Goal: Transaction & Acquisition: Purchase product/service

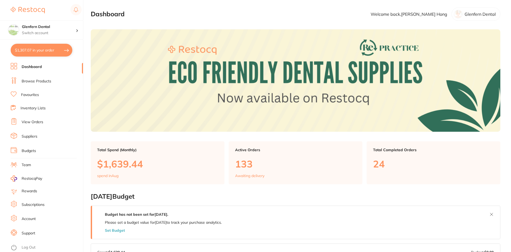
click at [33, 79] on link "Browse Products" at bounding box center [37, 81] width 30 height 5
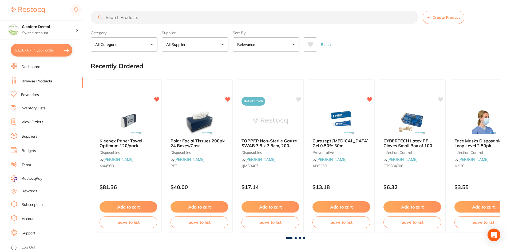
drag, startPoint x: 127, startPoint y: 17, endPoint x: 121, endPoint y: 17, distance: 6.1
click at [121, 17] on input "search" at bounding box center [255, 17] width 328 height 13
paste input "509404"
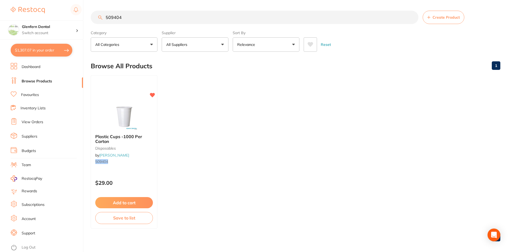
type input "509404"
click at [116, 133] on div "Plastic Cups -1000 Per Carton disposables by [PERSON_NAME] 509404" at bounding box center [124, 150] width 67 height 41
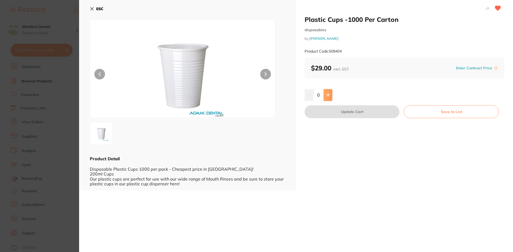
click at [328, 96] on icon at bounding box center [328, 95] width 4 height 4
type input "1"
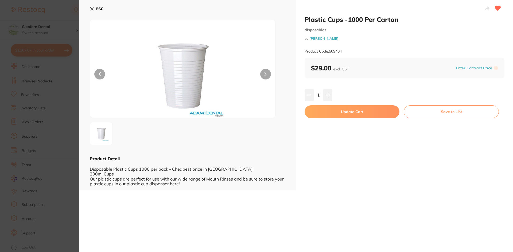
click at [353, 112] on button "Update Cart" at bounding box center [351, 111] width 95 height 13
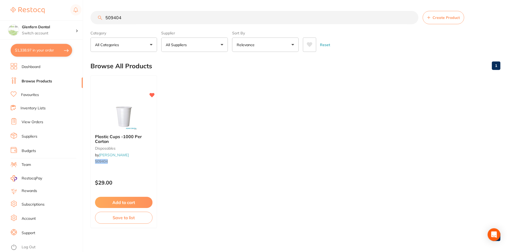
scroll to position [0, 0]
click at [137, 18] on input "509404" at bounding box center [255, 16] width 328 height 13
type input "5"
type input "S"
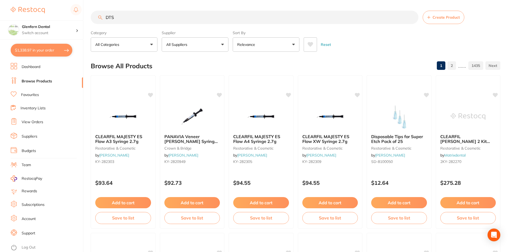
type input "DTS"
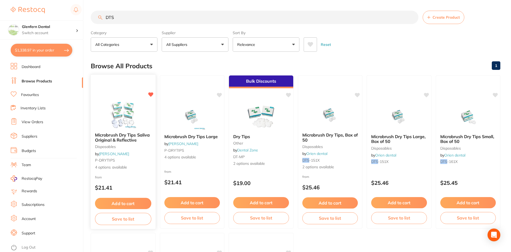
click at [115, 137] on span "Microbrush Dry Tips Saliva Original & Reflective" at bounding box center [122, 137] width 55 height 10
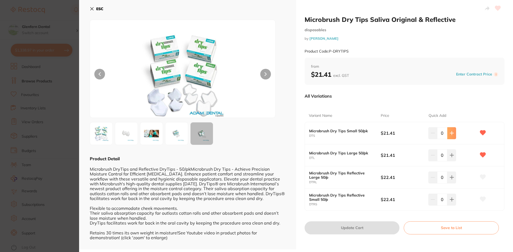
click at [450, 133] on icon at bounding box center [451, 133] width 3 height 3
type input "2"
click at [91, 9] on icon at bounding box center [92, 9] width 4 height 4
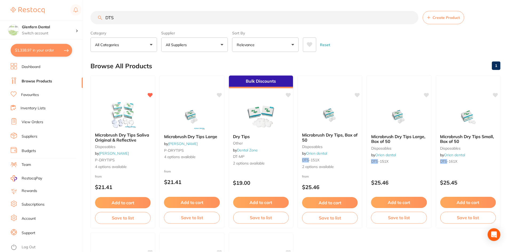
scroll to position [0, 0]
click at [121, 19] on input "DTS" at bounding box center [255, 16] width 328 height 13
type input "D"
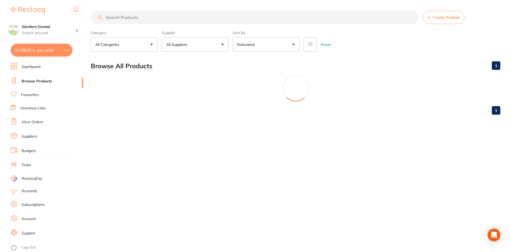
scroll to position [0, 0]
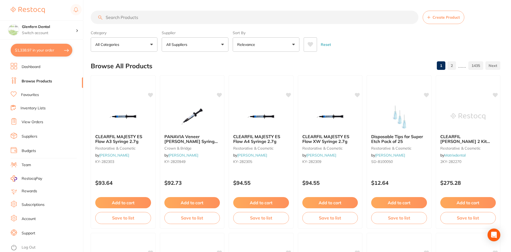
paste input "SS70230"
type input "SS70230"
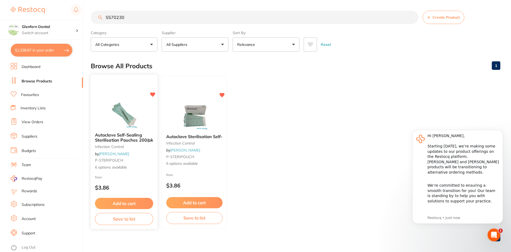
click at [122, 136] on span "Autoclave Self-Sealing Sterilisation Pouches 200/pk" at bounding box center [124, 137] width 58 height 10
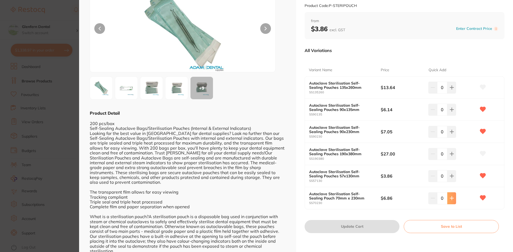
click at [449, 90] on icon at bounding box center [451, 87] width 4 height 4
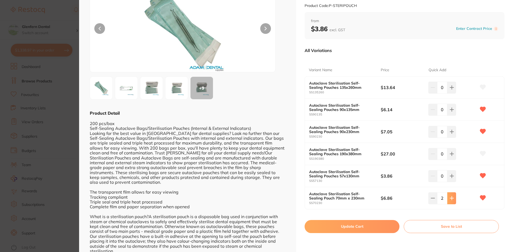
click at [449, 90] on icon at bounding box center [451, 87] width 4 height 4
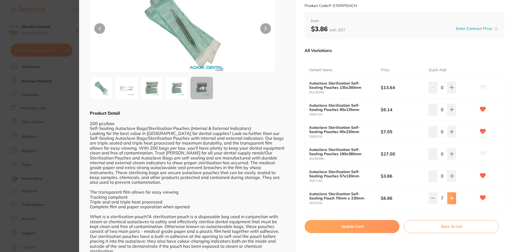
click at [449, 90] on icon at bounding box center [451, 87] width 4 height 4
type input "8"
click at [356, 228] on button "Update Cart" at bounding box center [351, 226] width 95 height 13
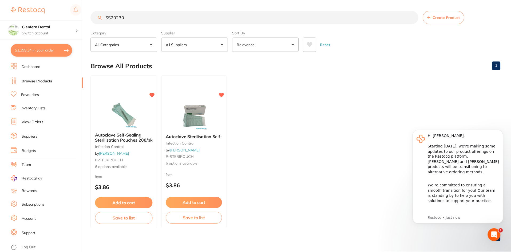
scroll to position [0, 0]
click at [52, 52] on button "$1,399.34 in your order" at bounding box center [42, 50] width 62 height 13
checkbox input "true"
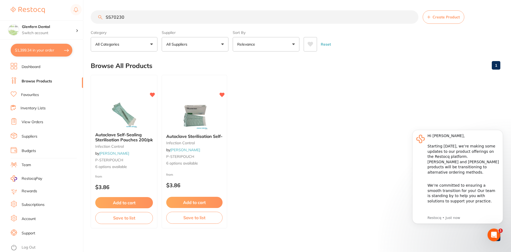
checkbox input "true"
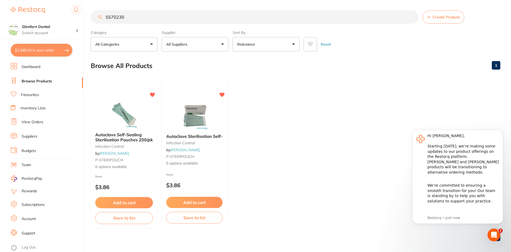
checkbox input "true"
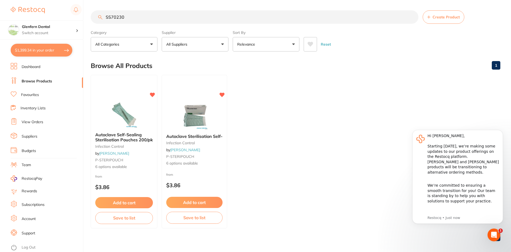
checkbox input "true"
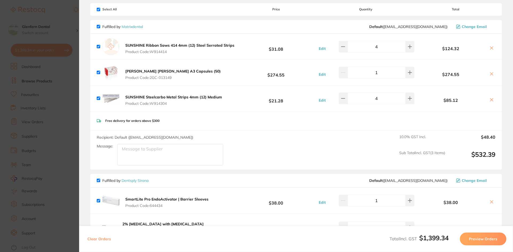
scroll to position [0, 0]
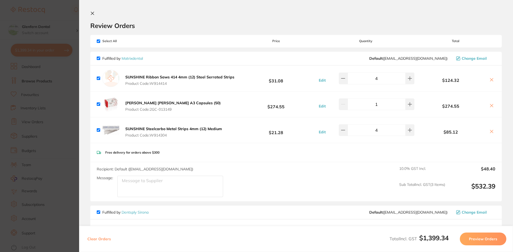
click at [92, 13] on icon at bounding box center [92, 13] width 4 height 4
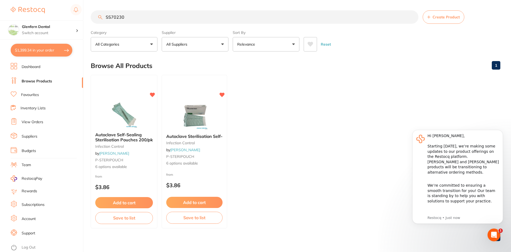
click at [142, 17] on input "SS70230" at bounding box center [255, 16] width 328 height 13
type input "S"
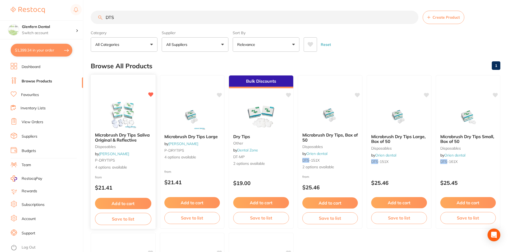
type input "DTS"
click at [117, 141] on span "Microbrush Dry Tips Saliva Original & Reflective" at bounding box center [122, 137] width 55 height 10
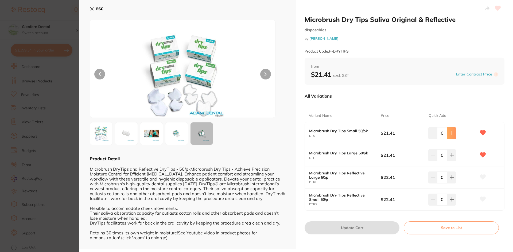
click at [451, 132] on icon at bounding box center [451, 133] width 4 height 4
type input "2"
click at [353, 226] on button "Update Cart" at bounding box center [351, 228] width 95 height 13
checkbox input "false"
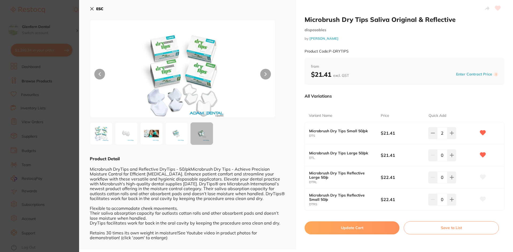
checkbox input "false"
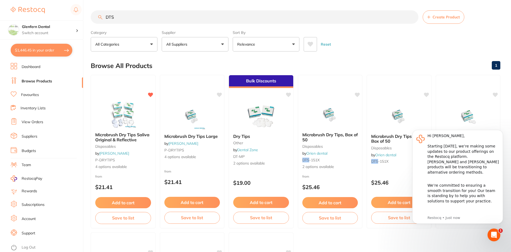
click at [56, 46] on button "$1,446.45 in your order" at bounding box center [42, 50] width 62 height 13
checkbox input "true"
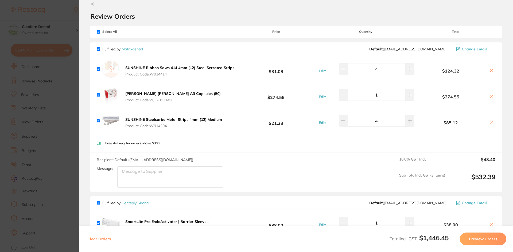
scroll to position [0, 0]
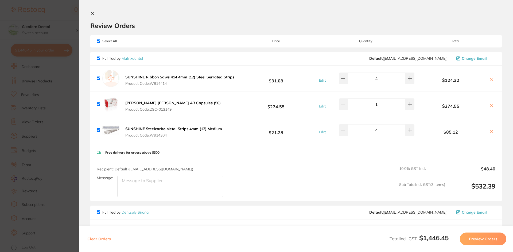
click at [92, 14] on icon at bounding box center [92, 13] width 4 height 4
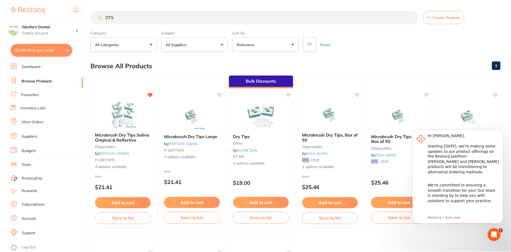
scroll to position [0, 0]
click at [137, 17] on input "DTS" at bounding box center [255, 16] width 328 height 13
type input "D"
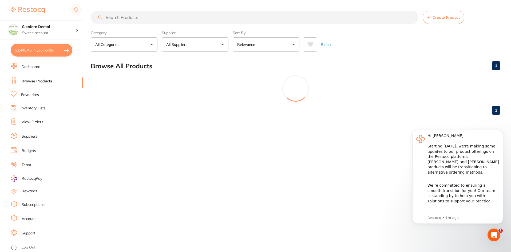
scroll to position [0, 0]
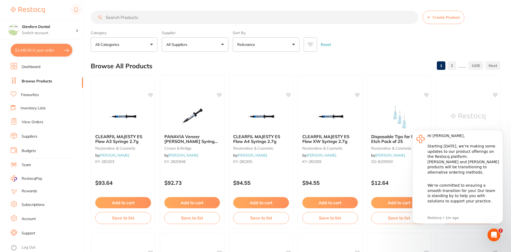
paste input "Barbed [PERSON_NAME] size 20"
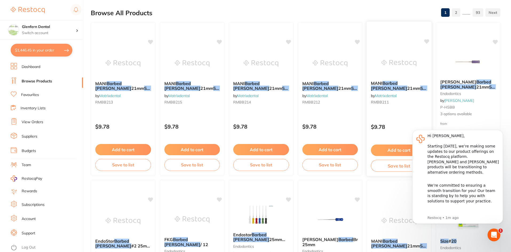
scroll to position [53, 0]
click at [448, 134] on div "Hi [PERSON_NAME], Starting [DATE], we’re making some updates to our product off…" at bounding box center [464, 155] width 72 height 42
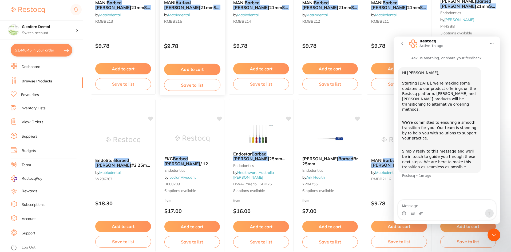
scroll to position [187, 0]
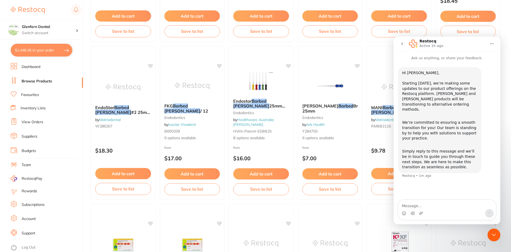
click at [402, 44] on icon "go back" at bounding box center [403, 43] width 2 height 3
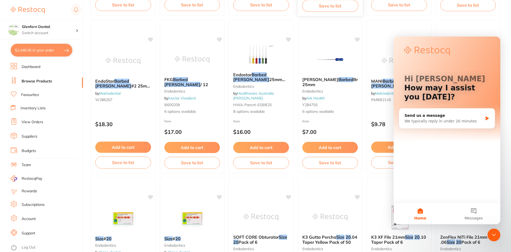
scroll to position [214, 0]
click at [379, 80] on span "MANI" at bounding box center [376, 80] width 11 height 5
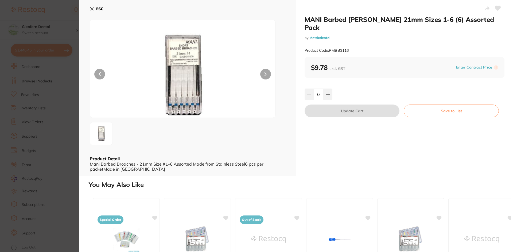
click at [91, 10] on icon at bounding box center [92, 9] width 4 height 4
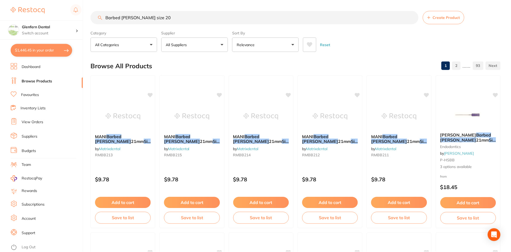
scroll to position [214, 0]
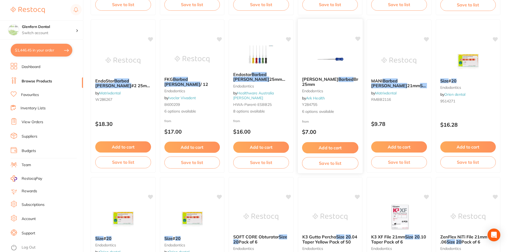
click at [309, 80] on span "[PERSON_NAME]" at bounding box center [320, 79] width 36 height 5
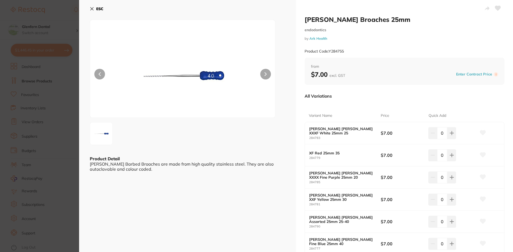
click at [89, 9] on div "ESC Product Detail [PERSON_NAME] Barbed Broaches are made from high quality sta…" at bounding box center [187, 147] width 217 height 294
click at [93, 10] on icon at bounding box center [92, 8] width 3 height 3
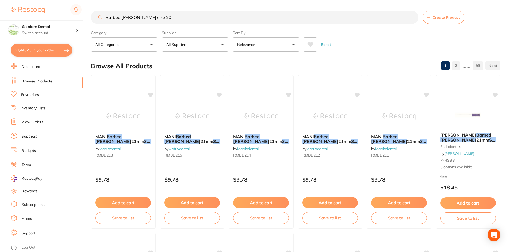
click at [166, 19] on input "Barbed [PERSON_NAME] size 20" at bounding box center [255, 17] width 328 height 13
type input "Barbed [PERSON_NAME] size 20 21mm"
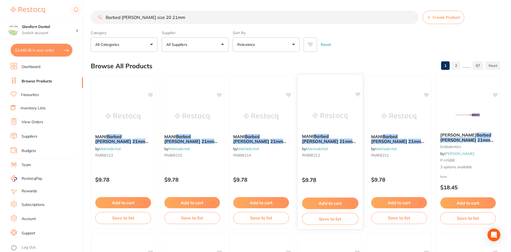
click at [323, 136] on em "Barbed" at bounding box center [321, 136] width 15 height 5
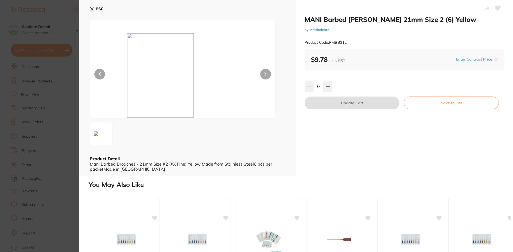
click at [93, 9] on icon at bounding box center [92, 9] width 4 height 4
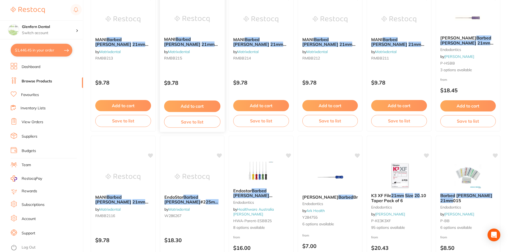
scroll to position [162, 0]
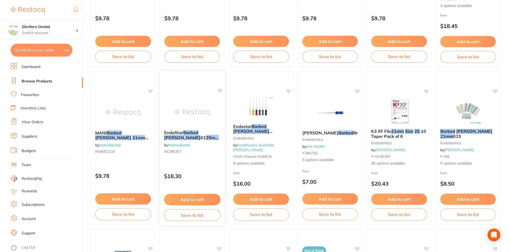
click at [219, 135] on span "#" at bounding box center [220, 137] width 3 height 5
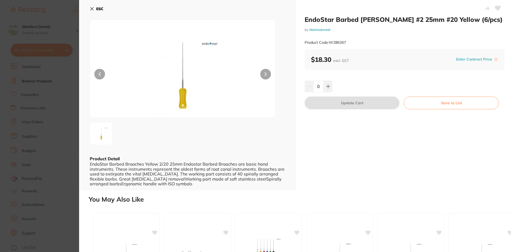
click at [92, 9] on icon at bounding box center [92, 8] width 3 height 3
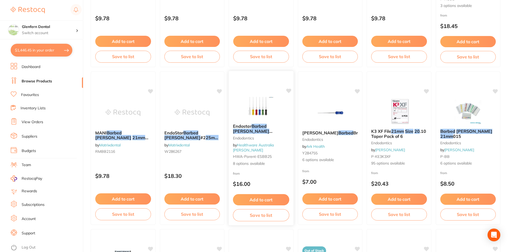
scroll to position [1, 0]
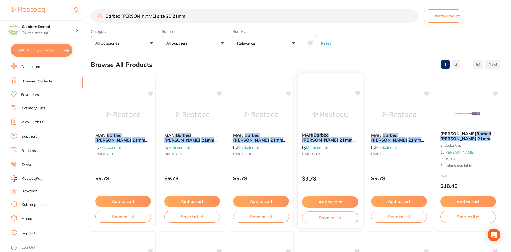
click at [323, 135] on em "Barbed" at bounding box center [321, 134] width 15 height 5
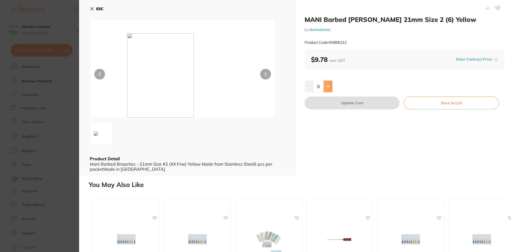
click at [328, 87] on icon at bounding box center [328, 86] width 4 height 4
type input "1"
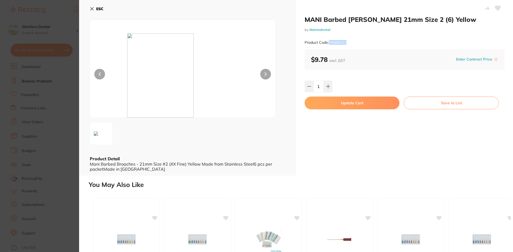
drag, startPoint x: 348, startPoint y: 42, endPoint x: 330, endPoint y: 45, distance: 18.2
click at [330, 45] on div "Product Code: RMBB212" at bounding box center [404, 42] width 200 height 13
copy small "RMBB212"
drag, startPoint x: 446, startPoint y: 21, endPoint x: 415, endPoint y: 20, distance: 31.0
click at [415, 20] on h2 "MANI Barbed [PERSON_NAME] 21mm Size 2 (6) Yellow" at bounding box center [404, 19] width 200 height 8
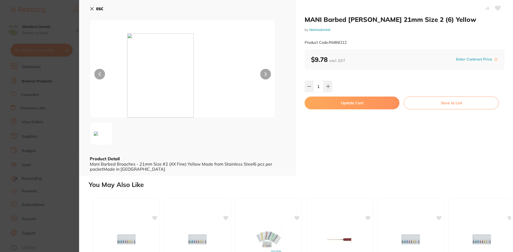
click at [424, 28] on small "by Matrixdental" at bounding box center [404, 30] width 200 height 4
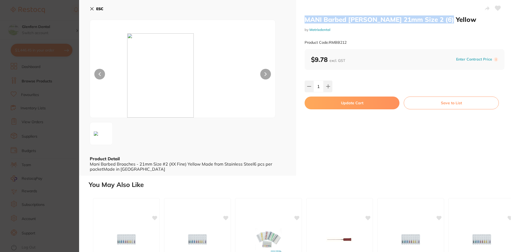
drag, startPoint x: 444, startPoint y: 19, endPoint x: 309, endPoint y: 18, distance: 135.1
click at [305, 17] on h2 "MANI Barbed [PERSON_NAME] 21mm Size 2 (6) Yellow" at bounding box center [404, 19] width 200 height 8
copy h2 "MANI Barbed [PERSON_NAME] 21mm Size 2 (6) Yellow"
click at [343, 103] on button "Update Cart" at bounding box center [351, 103] width 95 height 13
checkbox input "false"
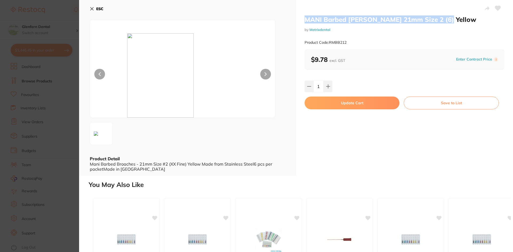
checkbox input "false"
